Goal: Information Seeking & Learning: Find specific page/section

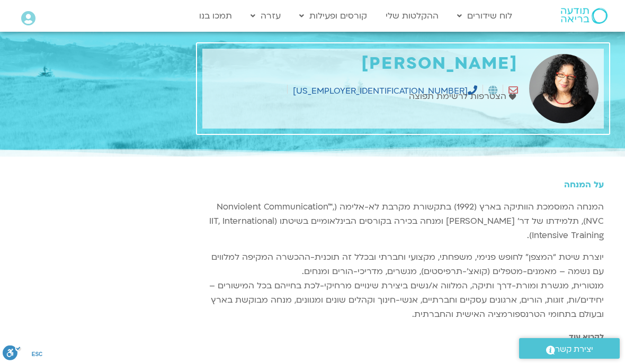
click at [412, 21] on link "ההקלטות שלי" at bounding box center [412, 16] width 64 height 20
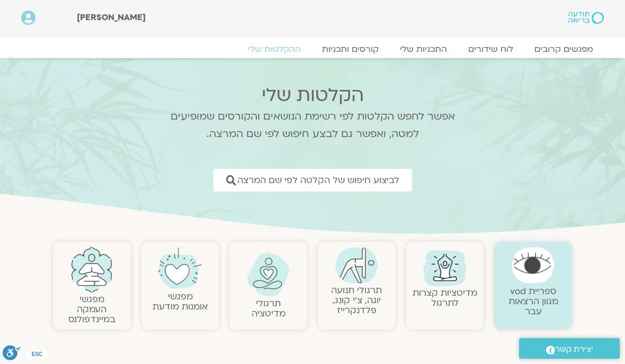
click at [371, 185] on span "לביצוע חיפוש של הקלטה לפי שם המרצה" at bounding box center [318, 180] width 162 height 10
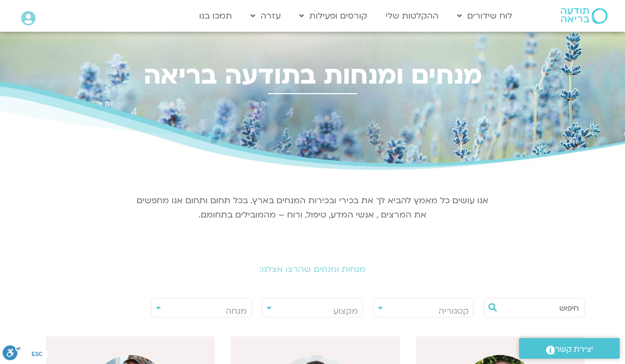
click at [225, 309] on span "מנחה" at bounding box center [235, 311] width 21 height 12
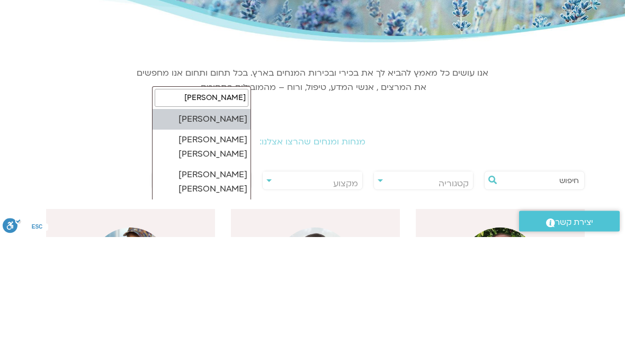
type input "דנה גניהר"
select select "******"
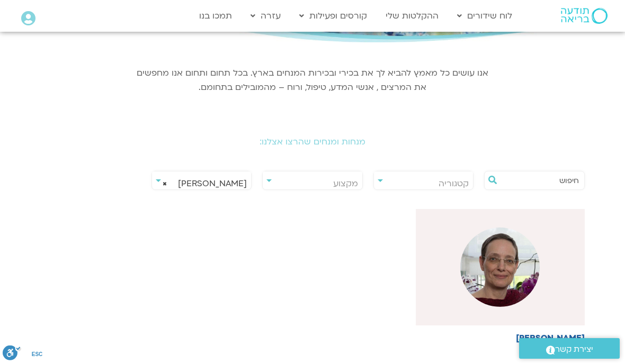
click at [474, 261] on img at bounding box center [499, 267] width 79 height 79
click at [501, 260] on img at bounding box center [499, 267] width 79 height 79
